Goal: Find specific page/section: Find specific page/section

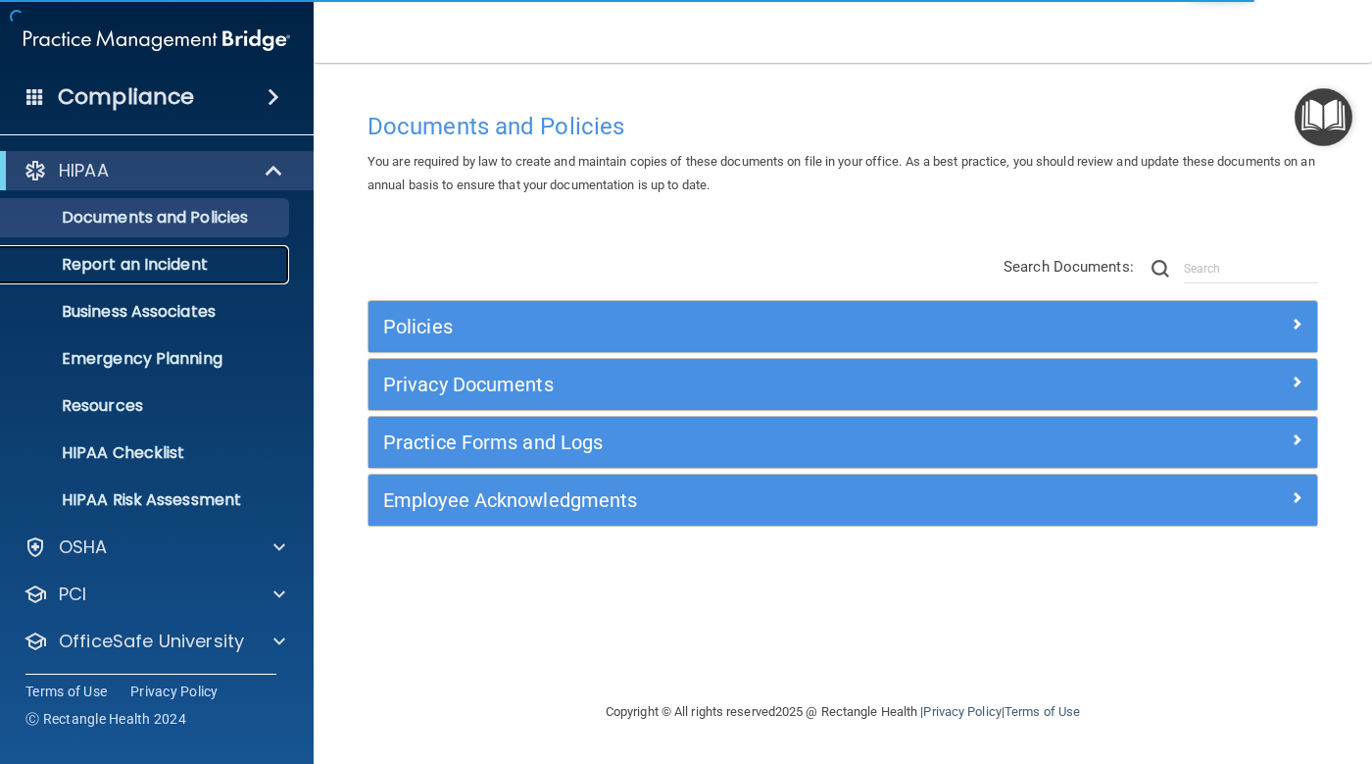
click at [168, 255] on p "Report an Incident" at bounding box center [147, 265] width 268 height 20
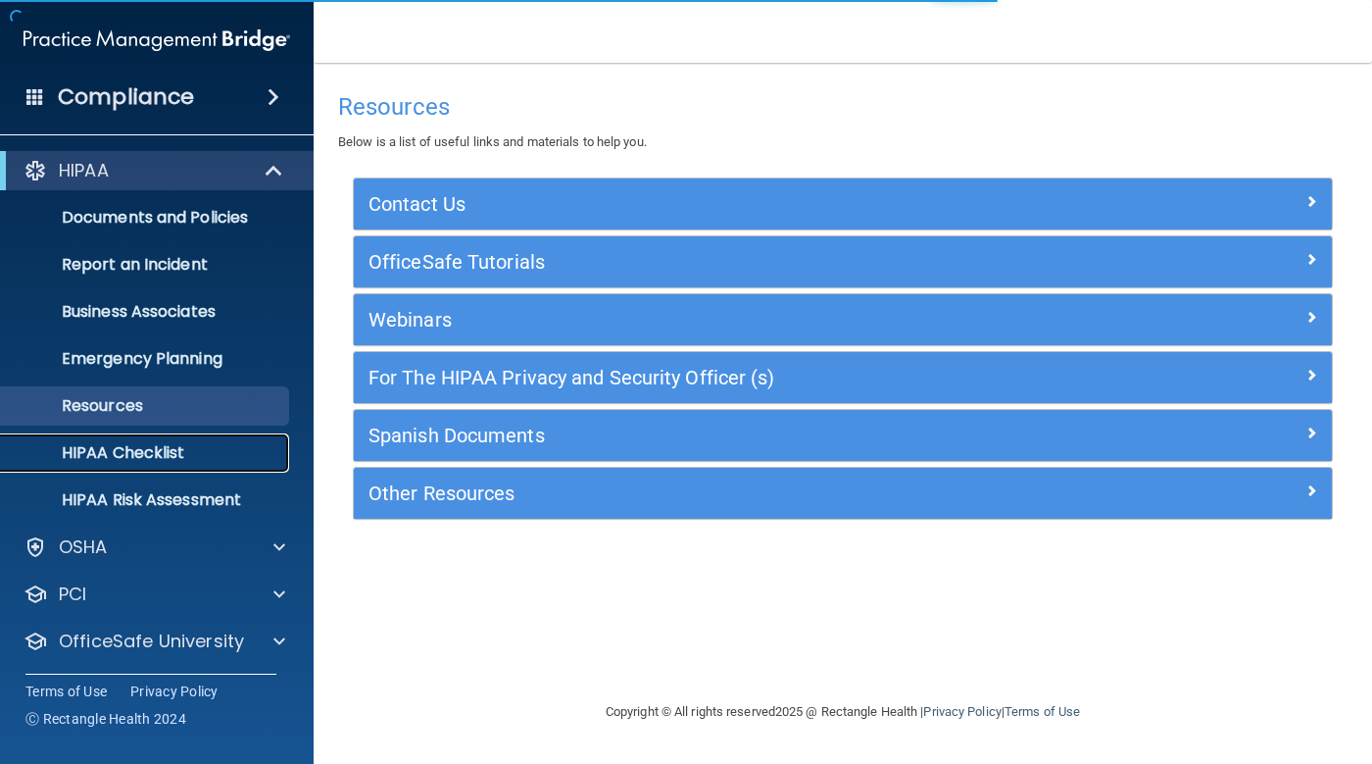
click at [208, 448] on p "HIPAA Checklist" at bounding box center [147, 453] width 268 height 20
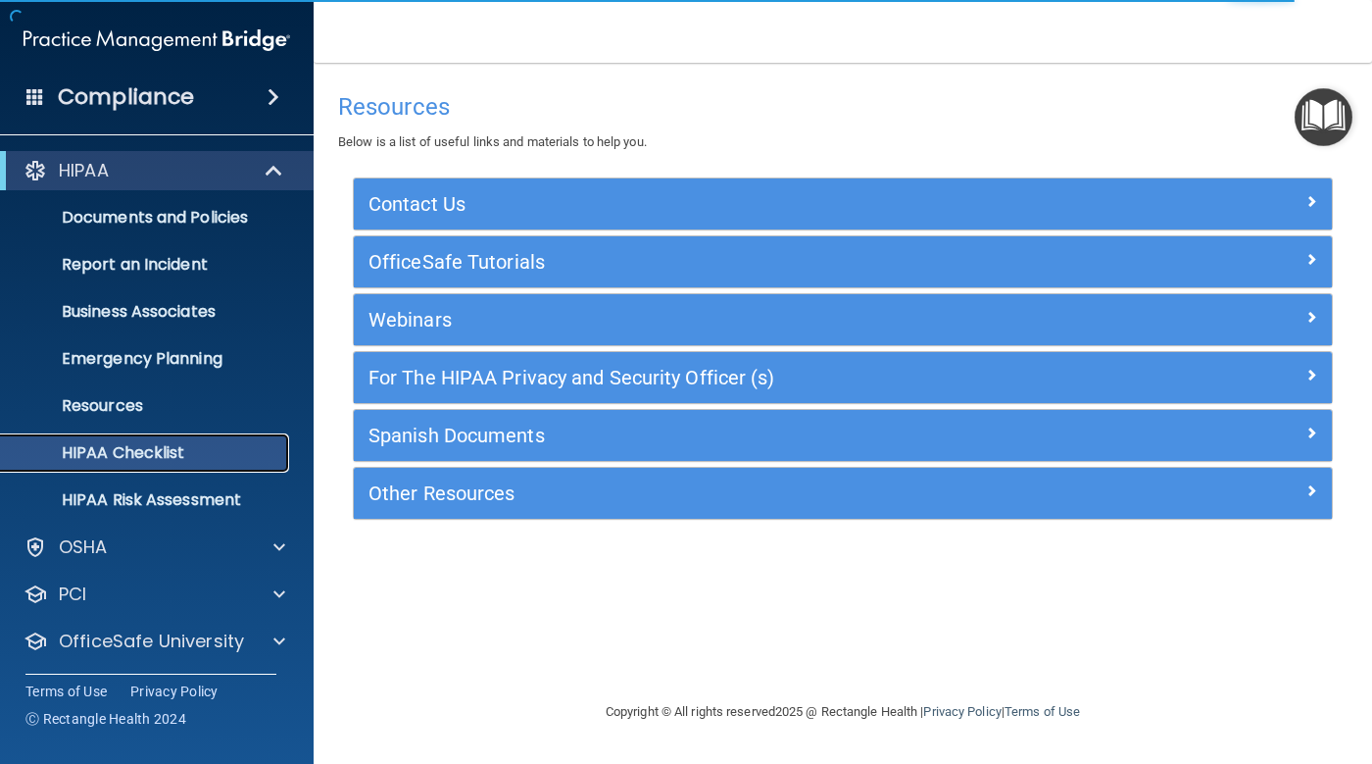
click at [196, 459] on p "HIPAA Checklist" at bounding box center [147, 453] width 268 height 20
